Goal: Information Seeking & Learning: Learn about a topic

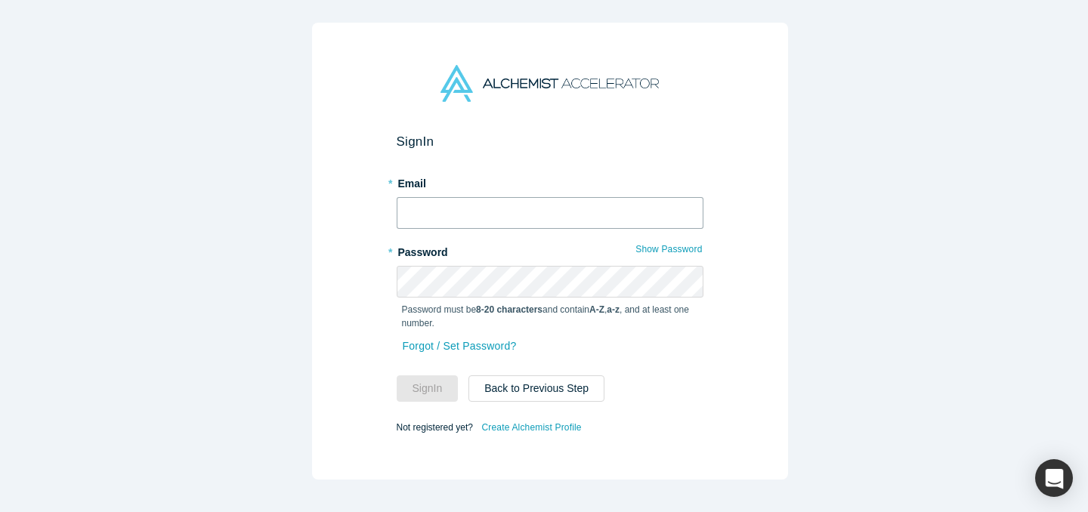
type input "[EMAIL_ADDRESS][DOMAIN_NAME]"
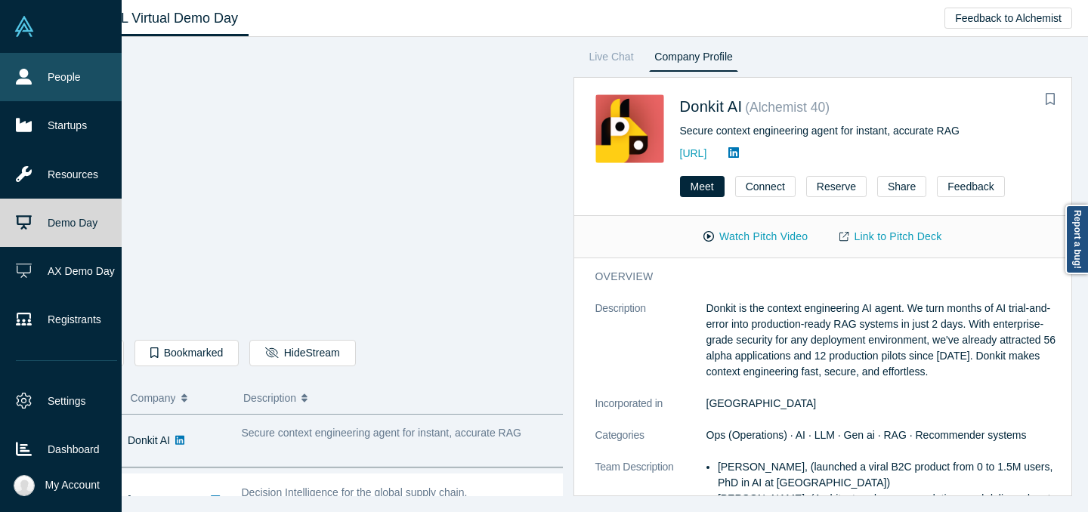
click at [20, 82] on icon at bounding box center [24, 77] width 16 height 16
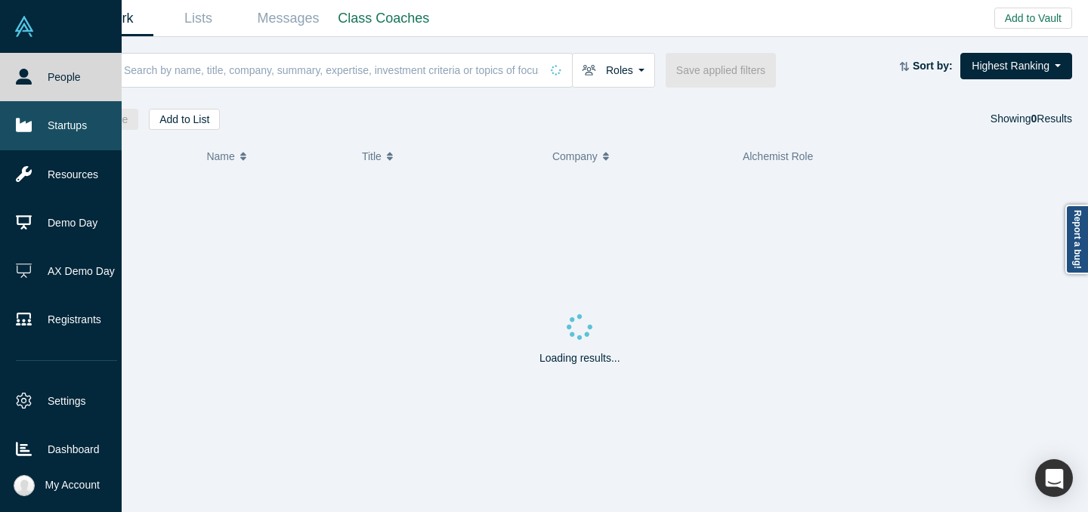
click at [23, 141] on link "Startups" at bounding box center [66, 125] width 133 height 48
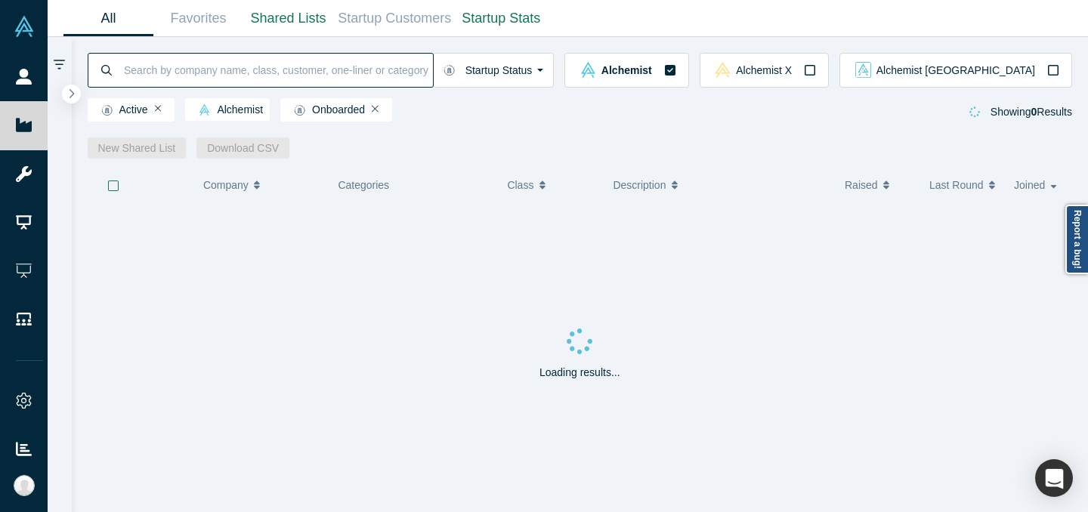
click at [302, 67] on input at bounding box center [277, 70] width 311 height 36
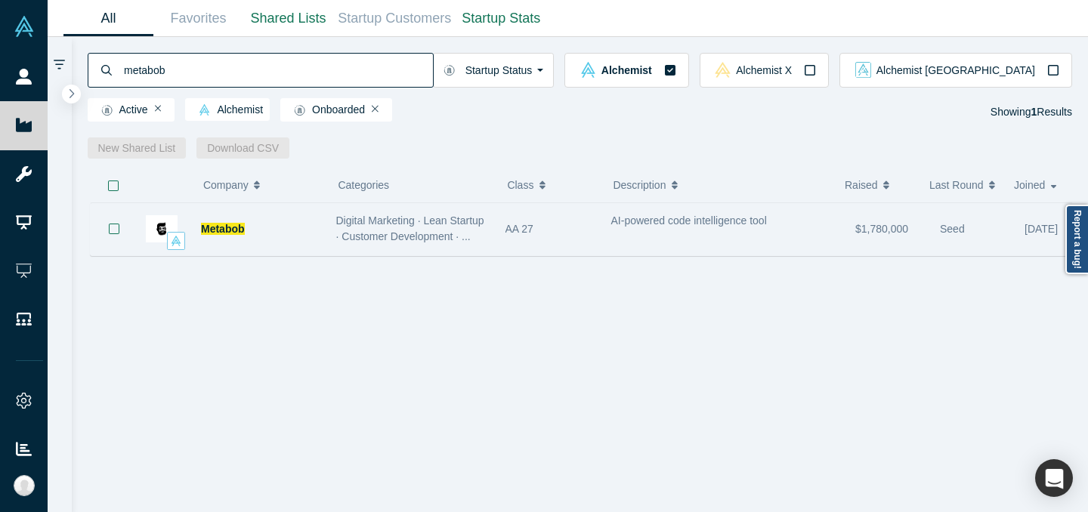
type input "metabob"
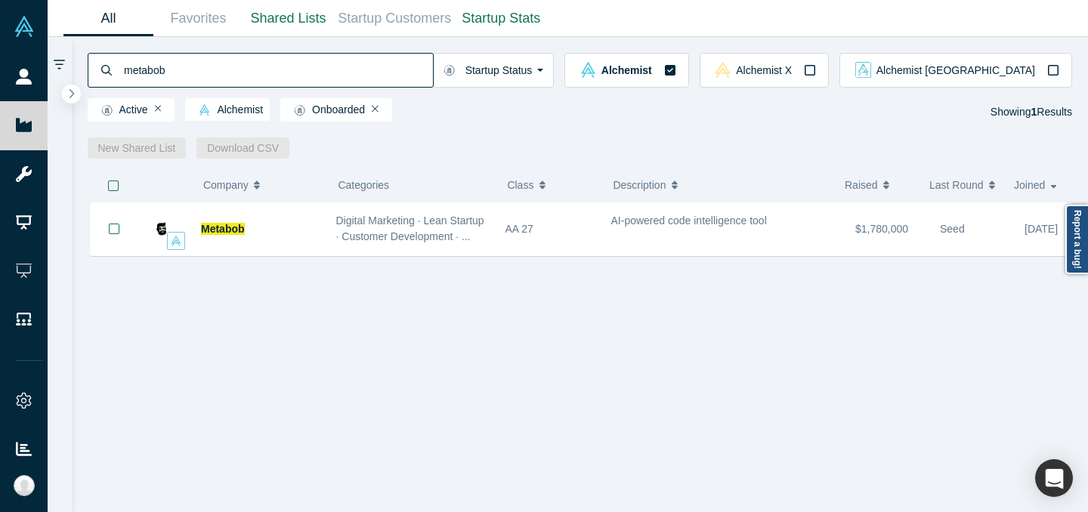
click at [470, 235] on span "Digital Marketing · Lean Startup · Customer Development · ..." at bounding box center [410, 229] width 148 height 28
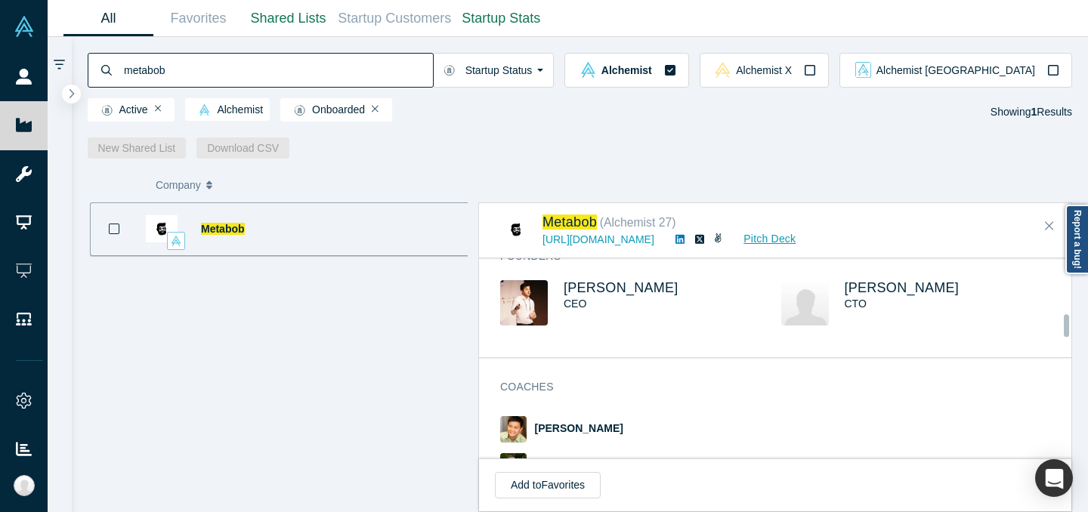
scroll to position [558, 0]
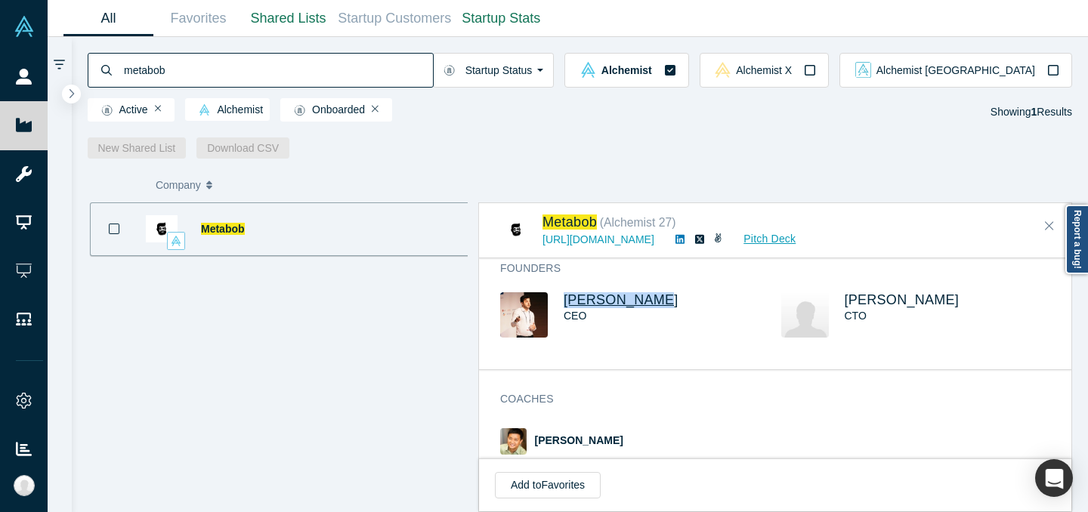
drag, startPoint x: 562, startPoint y: 315, endPoint x: 642, endPoint y: 318, distance: 80.9
click at [642, 318] on div "[PERSON_NAME] CEO" at bounding box center [640, 325] width 281 height 67
copy span "[PERSON_NAME]"
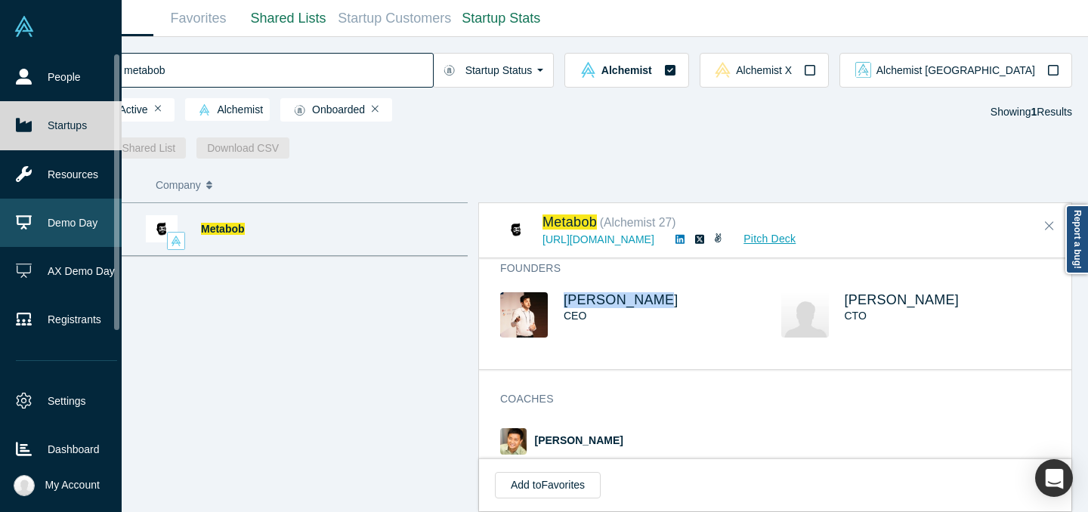
click at [50, 228] on link "Demo Day" at bounding box center [66, 223] width 133 height 48
